Goal: Transaction & Acquisition: Purchase product/service

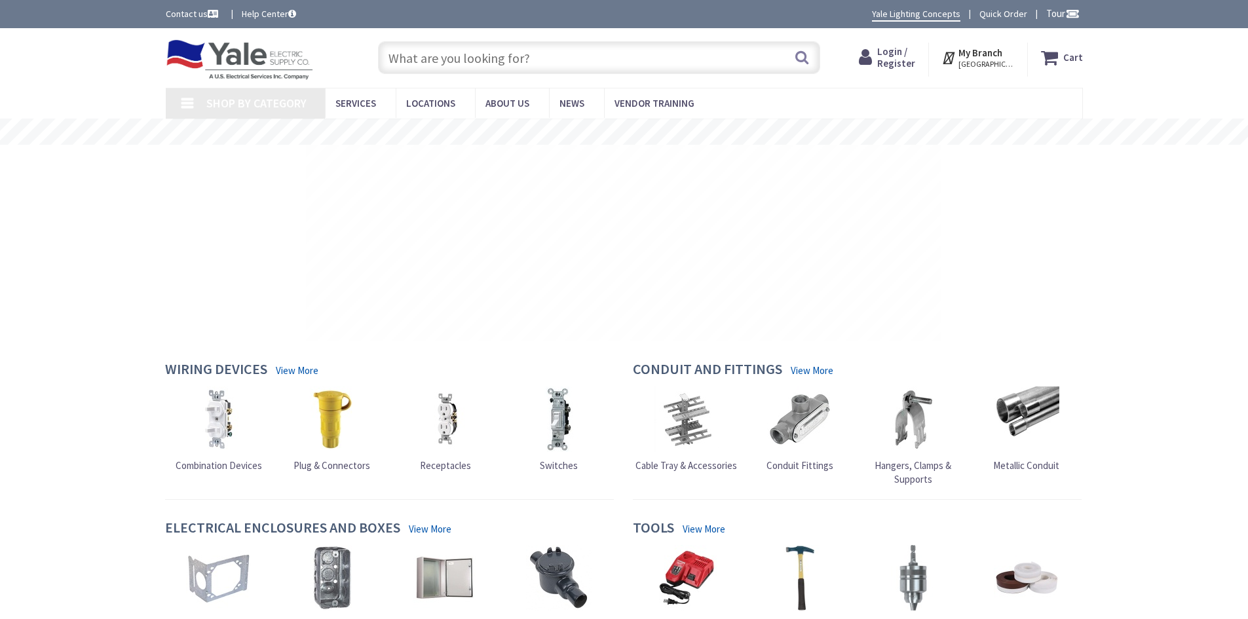
type input "[GEOGRAPHIC_DATA], [GEOGRAPHIC_DATA]"
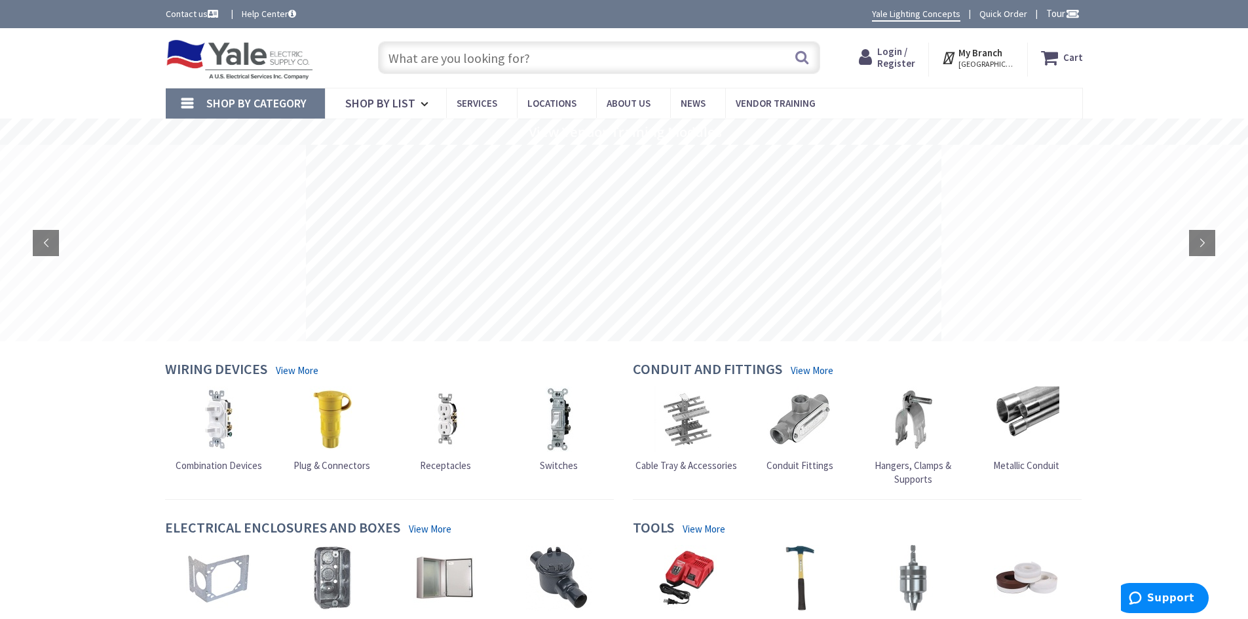
click at [447, 64] on input "text" at bounding box center [599, 57] width 442 height 33
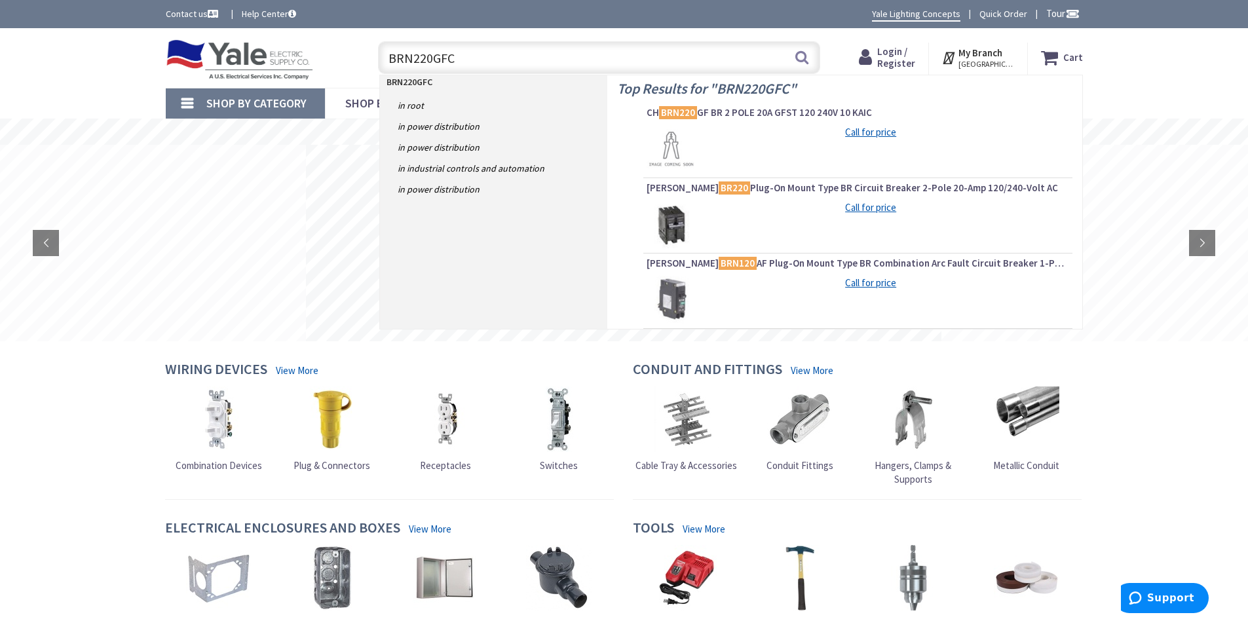
type input "BRN220GFCS"
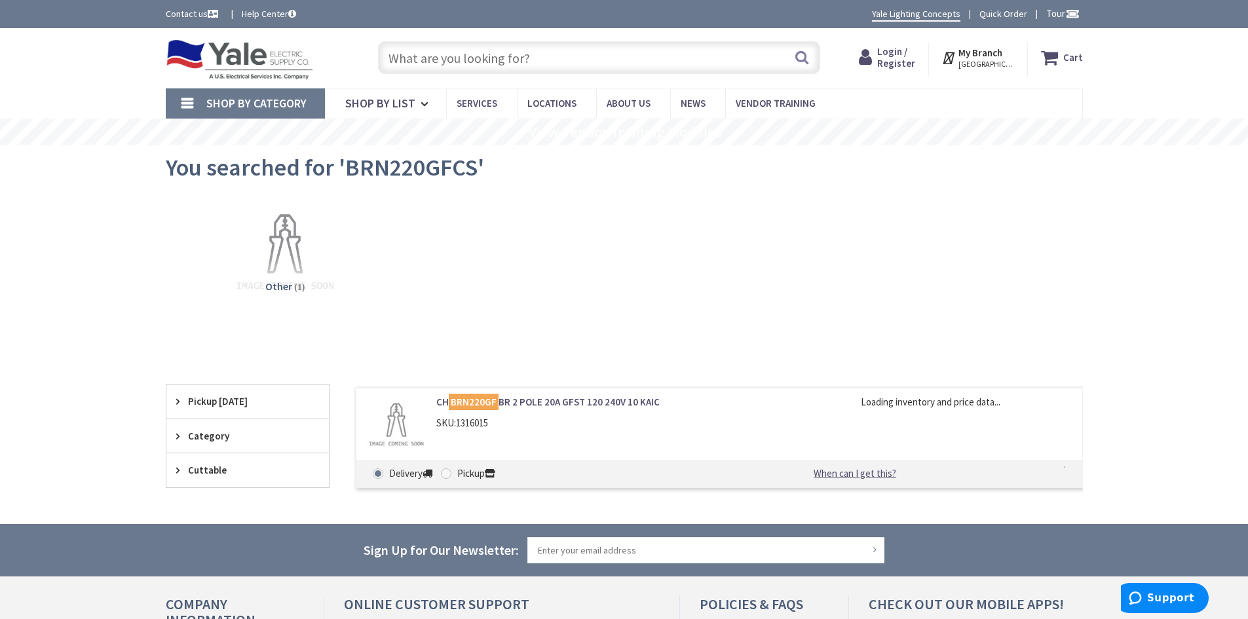
click at [547, 60] on input "text" at bounding box center [599, 57] width 442 height 33
